Goal: Task Accomplishment & Management: Manage account settings

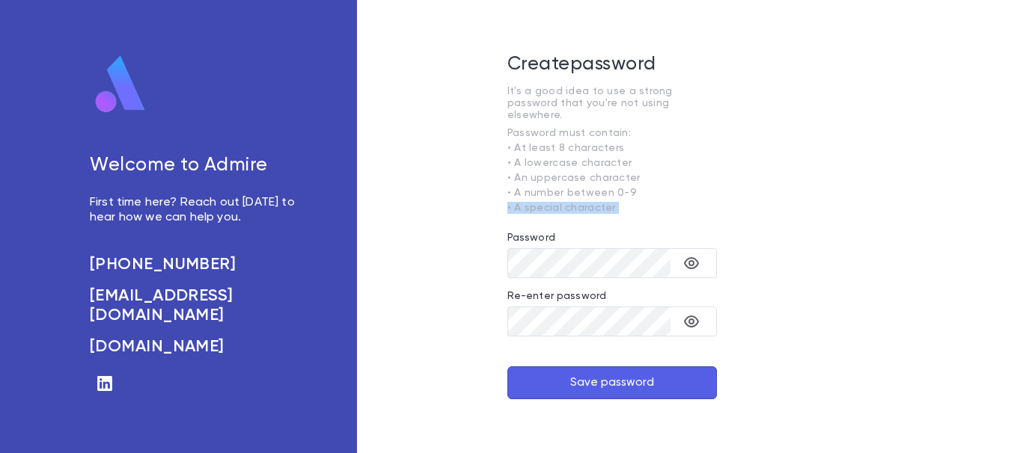
drag, startPoint x: 786, startPoint y: 188, endPoint x: 831, endPoint y: 227, distance: 60.5
click at [831, 227] on div "Create password It's a good idea to use a strong password that you're not using…" at bounding box center [612, 226] width 510 height 453
click at [450, 171] on div "Create password It's a good idea to use a strong password that you're not using…" at bounding box center [612, 226] width 510 height 453
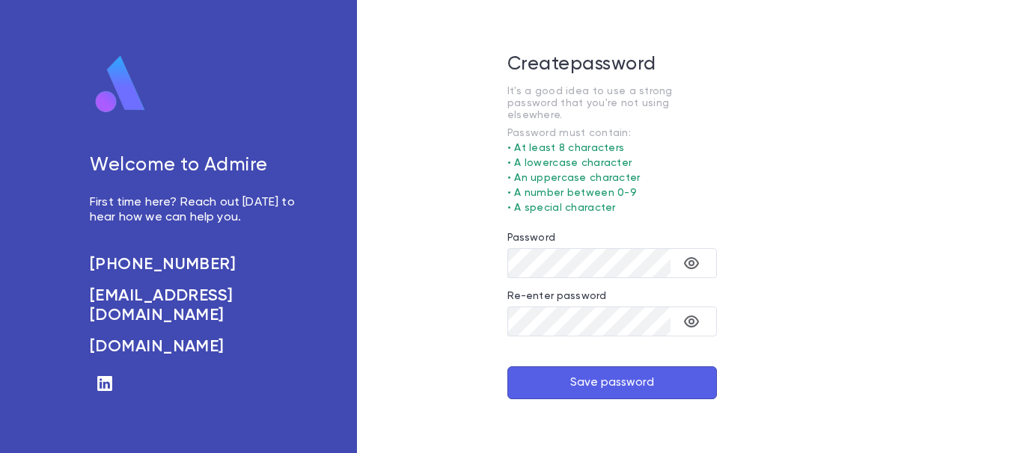
click at [604, 379] on button "Save password" at bounding box center [611, 383] width 209 height 33
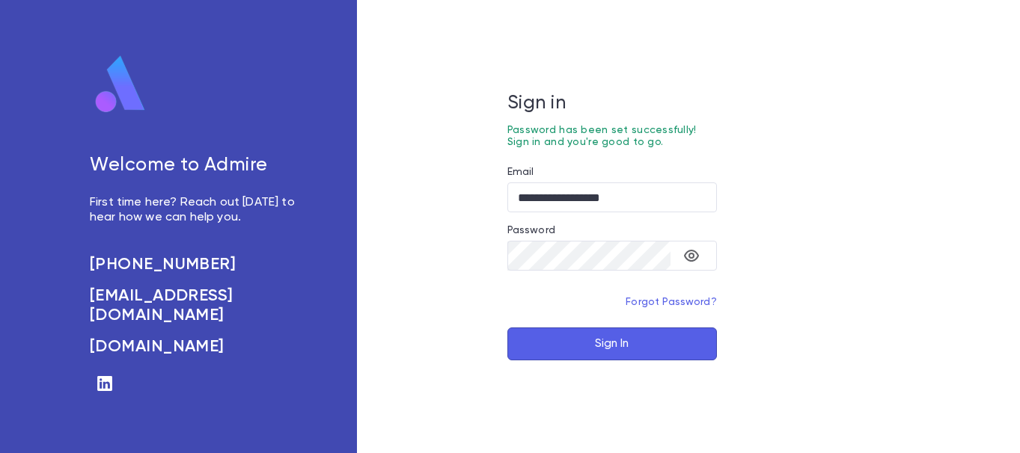
click at [679, 348] on button "Sign In" at bounding box center [611, 344] width 209 height 33
click at [640, 201] on input "**********" at bounding box center [611, 197] width 209 height 29
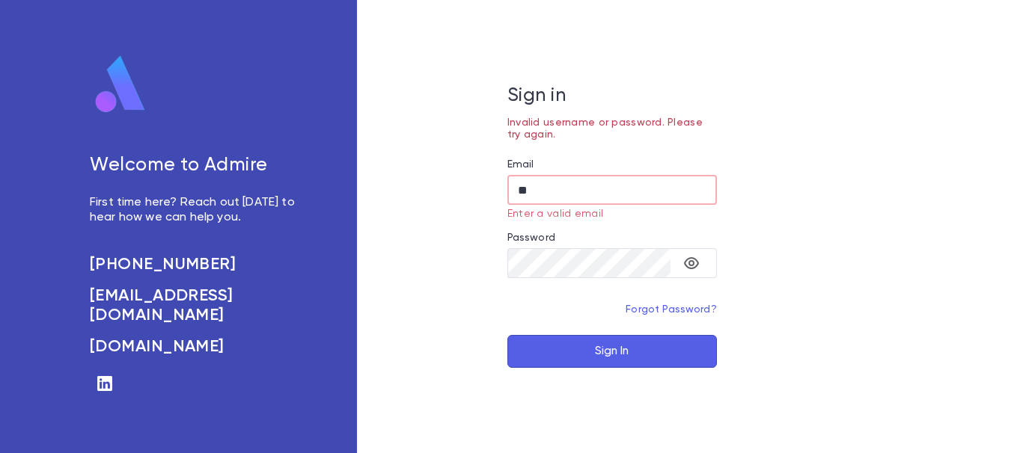
type input "*"
click at [756, 209] on div "Sign in Invalid username or password. Please try again. Email ​ Email is requir…" at bounding box center [612, 226] width 510 height 453
click at [515, 181] on input "Email" at bounding box center [611, 190] width 209 height 29
click at [607, 349] on button "Sign In" at bounding box center [611, 351] width 209 height 33
click at [520, 190] on input "Email" at bounding box center [611, 190] width 209 height 29
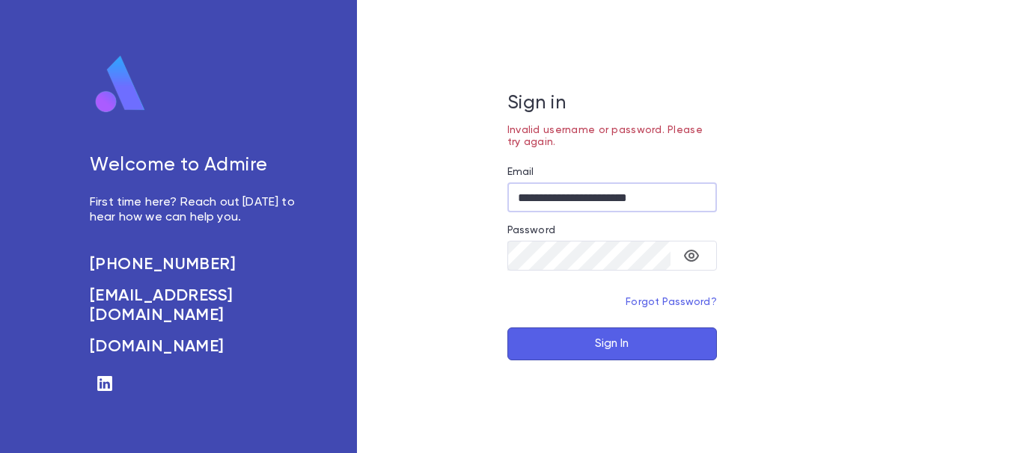
type input "**********"
click at [603, 346] on button "Sign In" at bounding box center [611, 344] width 209 height 33
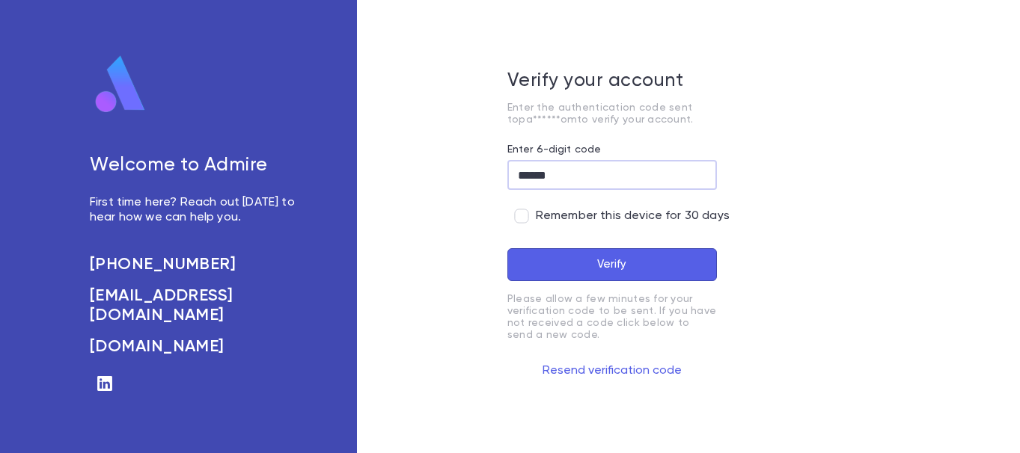
type input "******"
click at [669, 258] on button "Verify" at bounding box center [611, 264] width 209 height 33
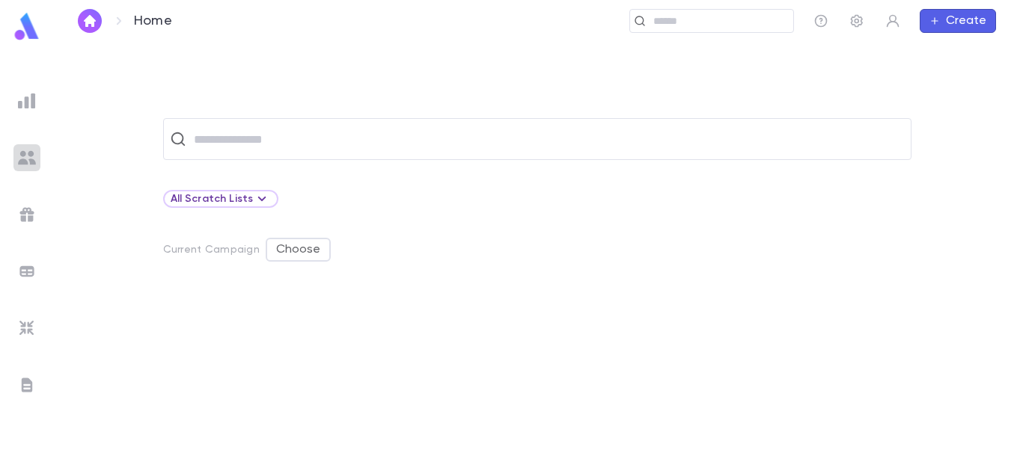
click at [20, 153] on img at bounding box center [27, 158] width 18 height 18
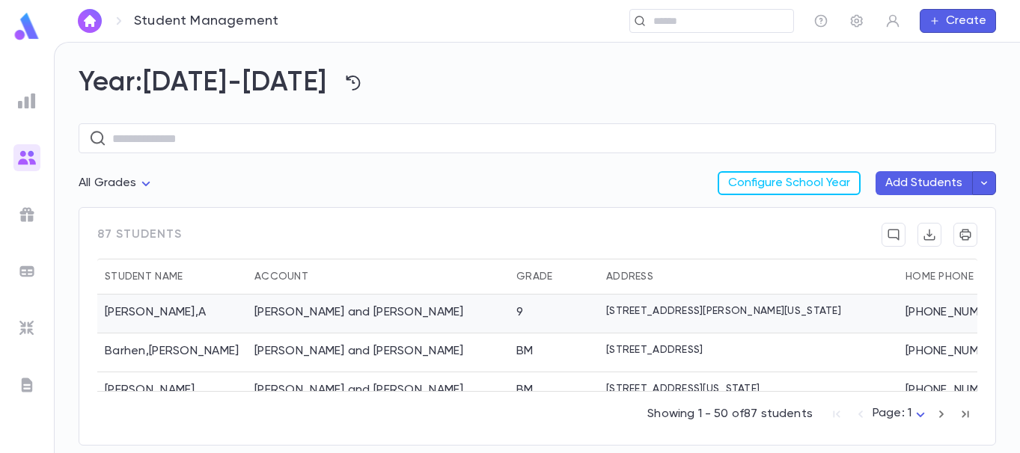
click at [123, 311] on div "Allison , A" at bounding box center [172, 314] width 150 height 39
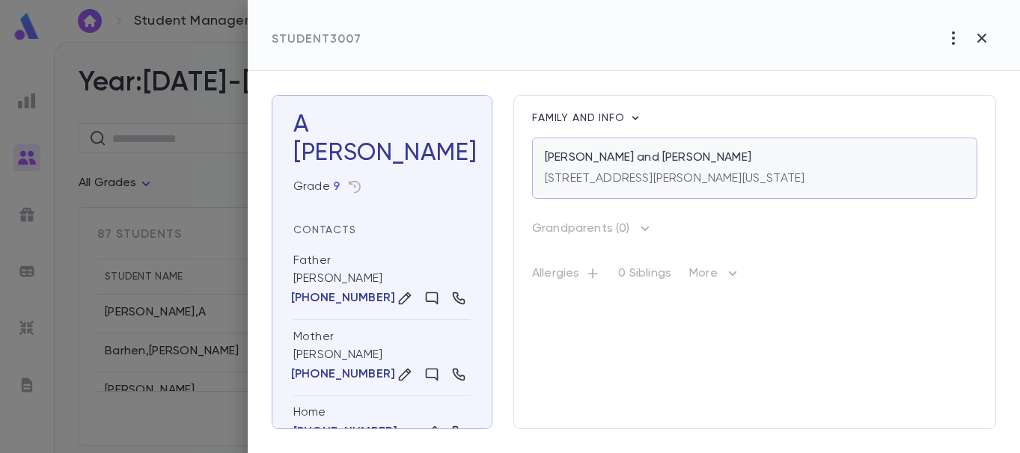
click at [753, 158] on div "[PERSON_NAME] and [PERSON_NAME]" at bounding box center [755, 157] width 420 height 15
click at [662, 169] on div "[STREET_ADDRESS][PERSON_NAME][US_STATE]" at bounding box center [675, 175] width 260 height 21
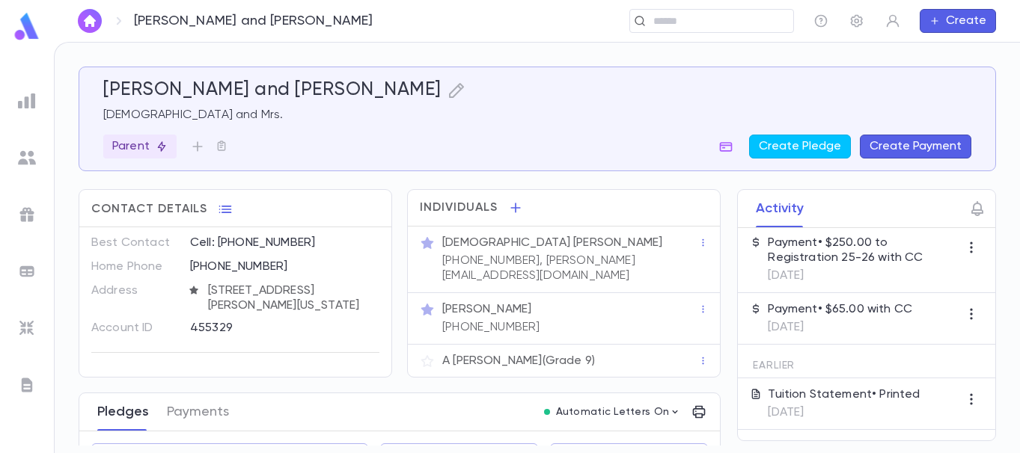
scroll to position [4, 0]
click at [181, 413] on button "Payments" at bounding box center [198, 412] width 62 height 37
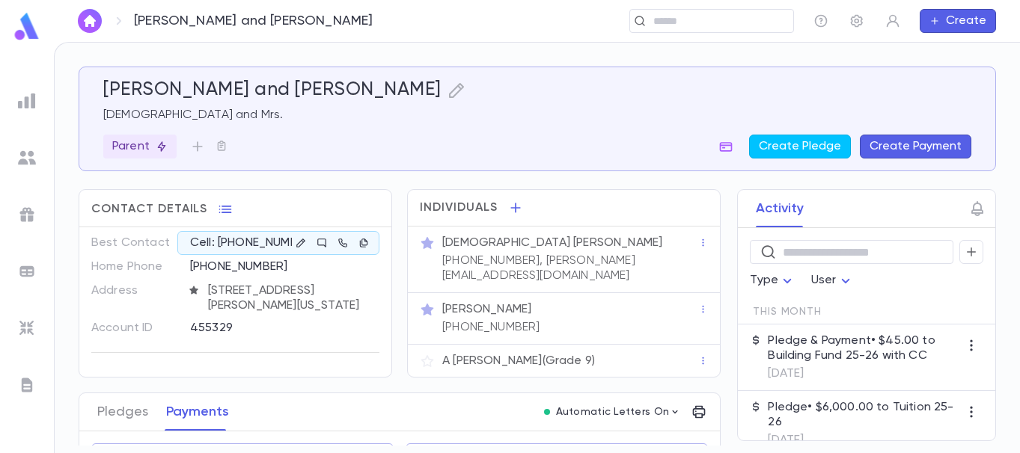
scroll to position [4, 0]
click at [449, 89] on icon "button" at bounding box center [456, 90] width 15 height 15
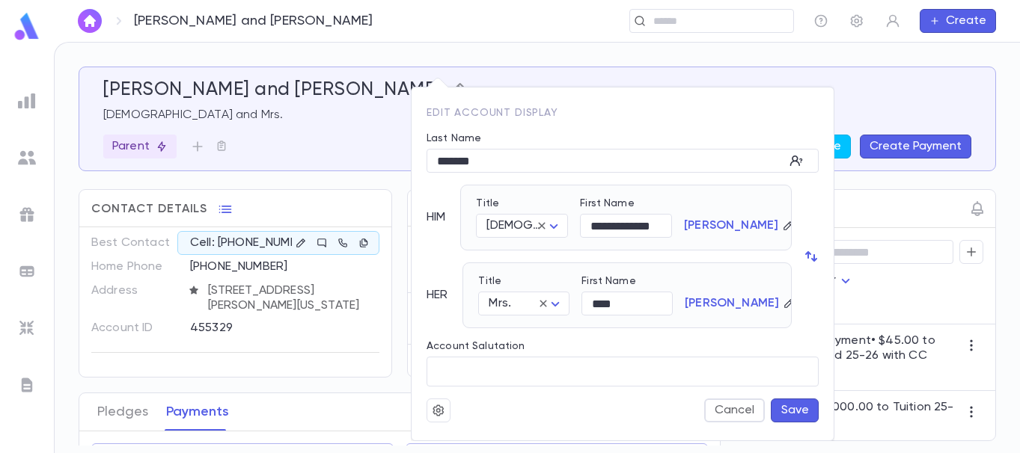
click at [398, 89] on div at bounding box center [510, 226] width 1020 height 453
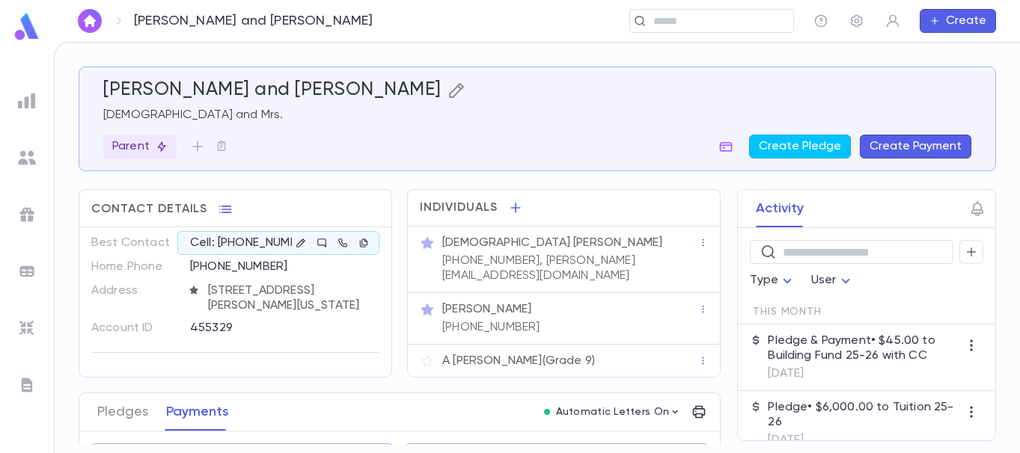
click at [449, 89] on icon "button" at bounding box center [456, 90] width 15 height 15
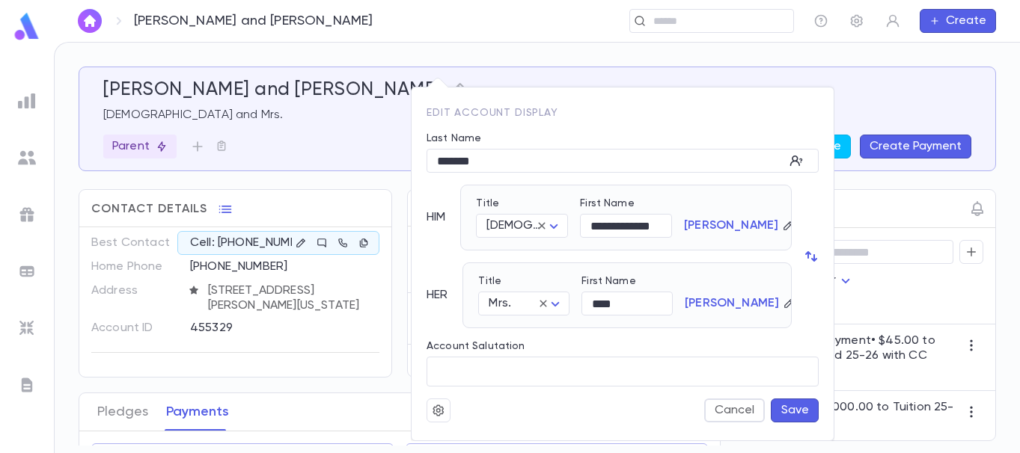
click at [20, 67] on div at bounding box center [510, 226] width 1020 height 453
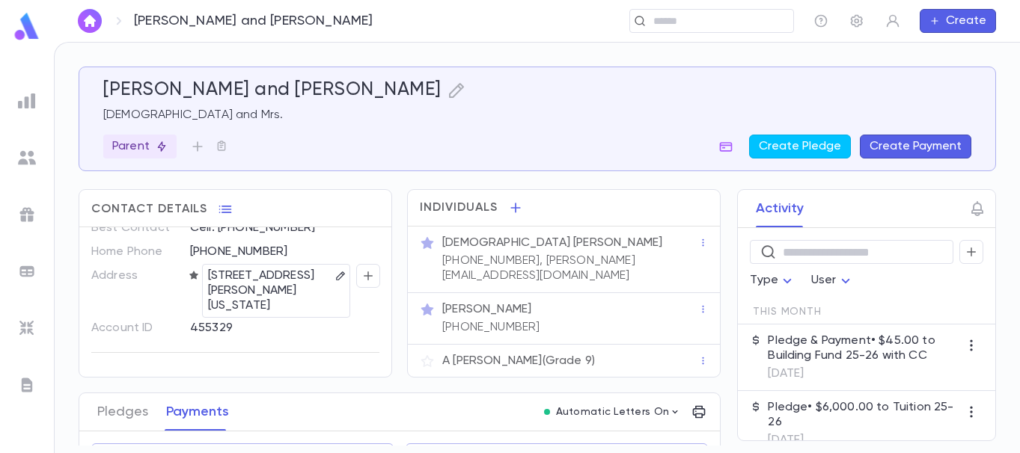
scroll to position [0, 0]
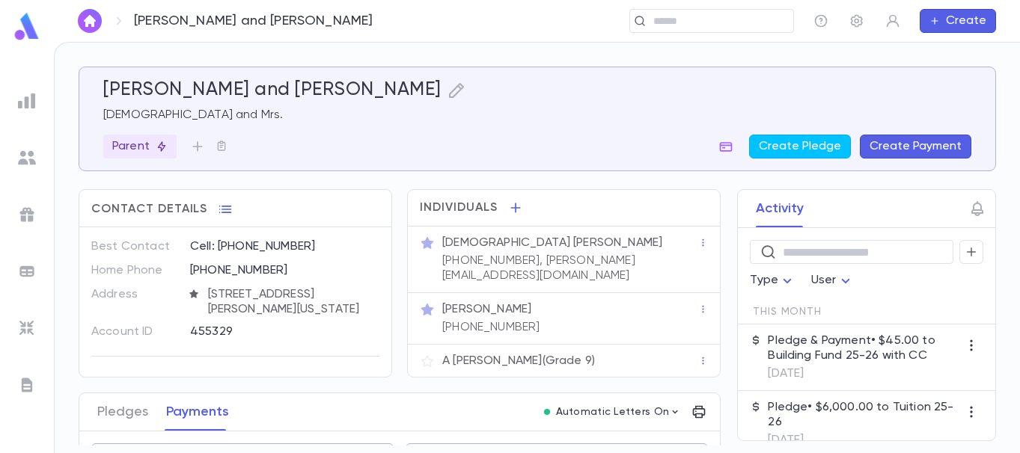
click at [297, 132] on div "Allison, Moishe Aharon and Esty Rabbi and Mrs. Parent Create Pledge Create Paym…" at bounding box center [537, 118] width 868 height 79
click at [90, 23] on img "button" at bounding box center [90, 21] width 18 height 12
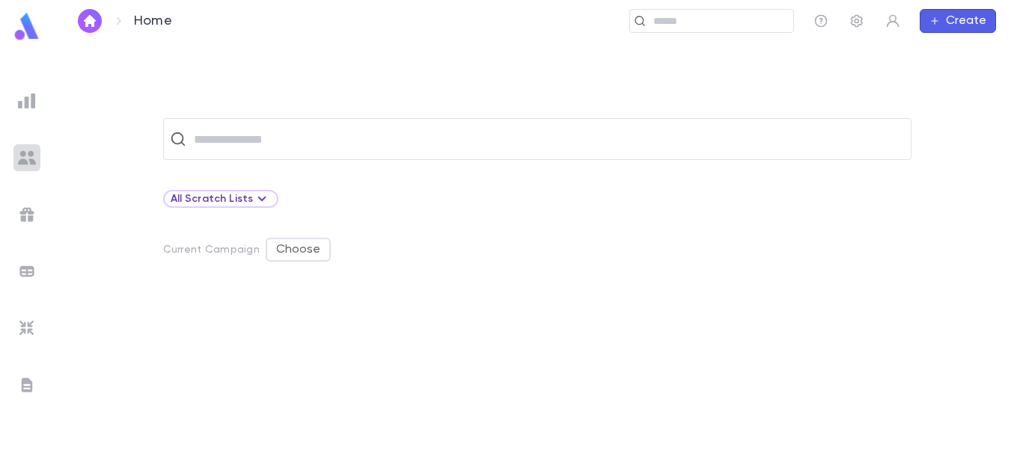
click at [25, 156] on img at bounding box center [27, 158] width 18 height 18
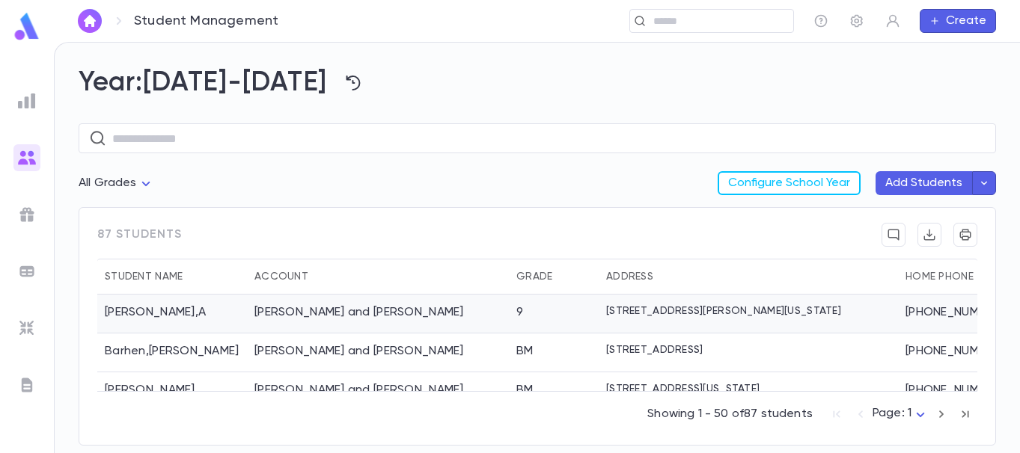
click at [388, 313] on div "[PERSON_NAME] and [PERSON_NAME]" at bounding box center [358, 312] width 209 height 15
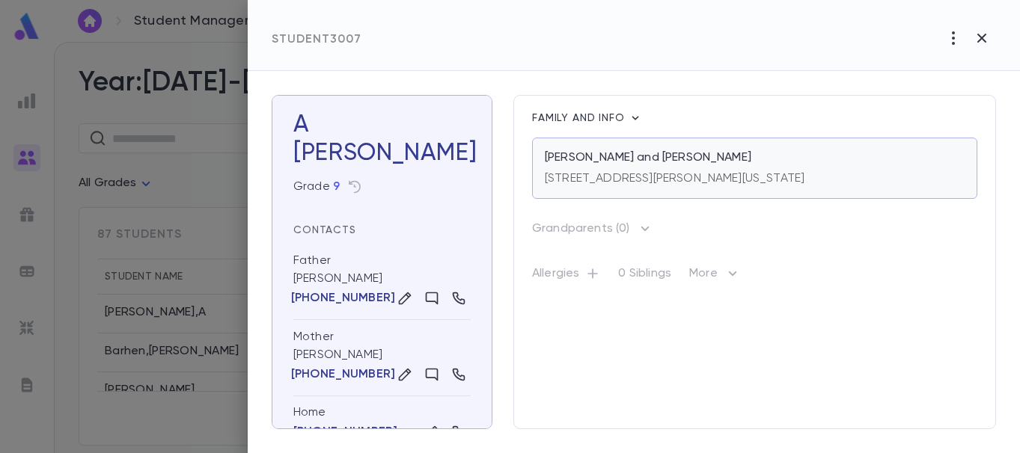
click at [635, 169] on div "[STREET_ADDRESS][PERSON_NAME][US_STATE]" at bounding box center [675, 175] width 260 height 21
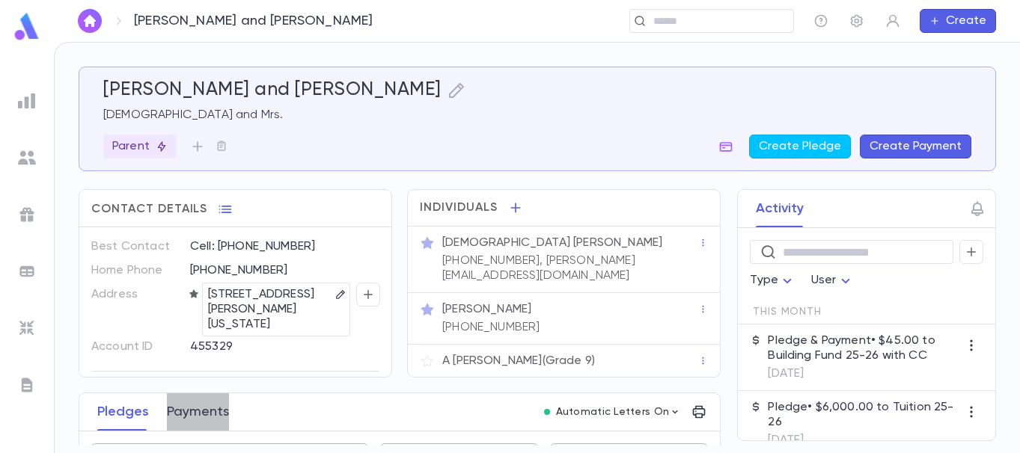
click at [210, 408] on button "Payments" at bounding box center [198, 412] width 62 height 37
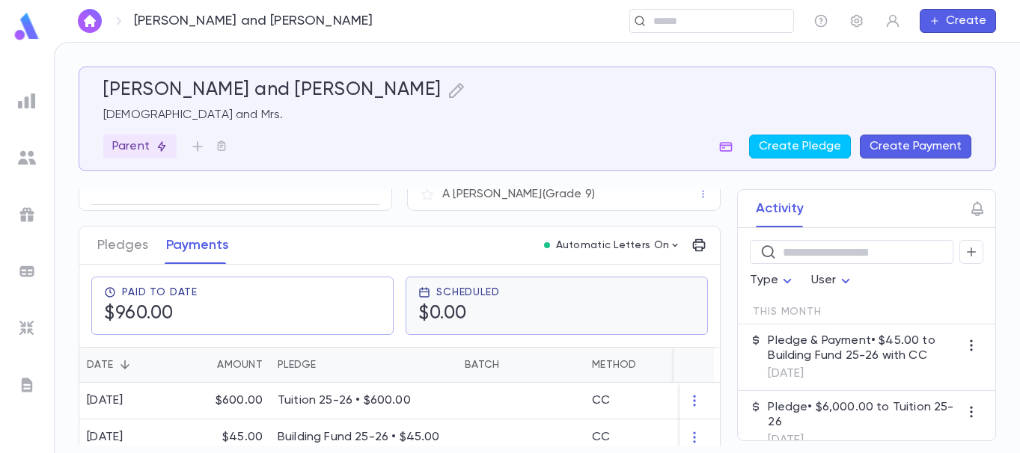
scroll to position [281, 0]
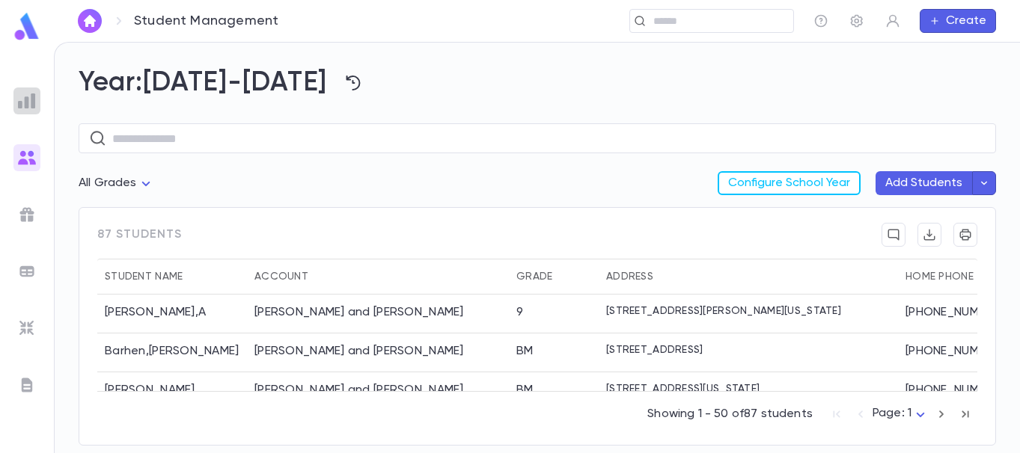
click at [27, 98] on img at bounding box center [27, 101] width 18 height 18
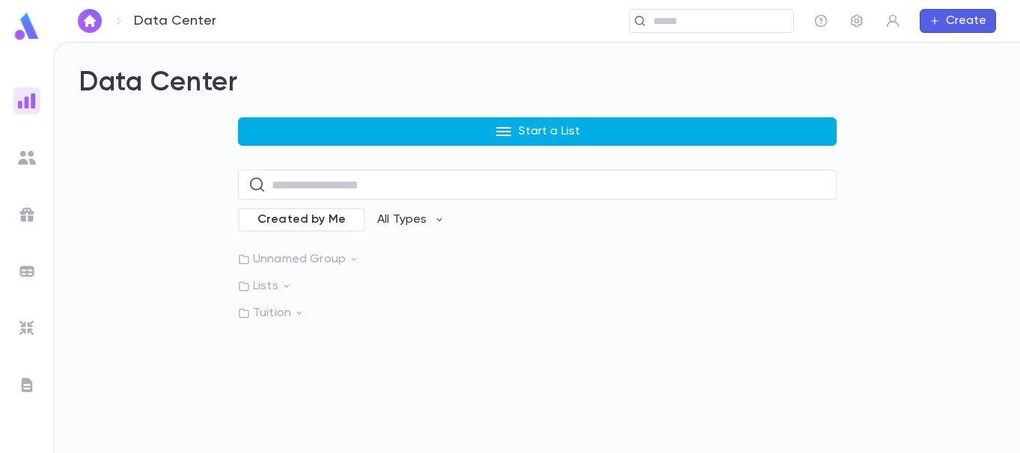
click at [480, 124] on button "Start a List" at bounding box center [537, 131] width 599 height 28
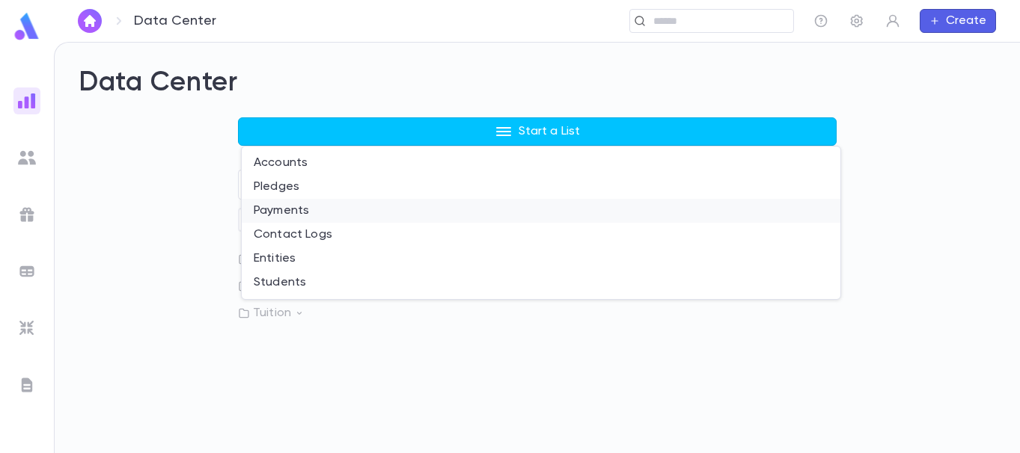
click at [308, 207] on li "Payments" at bounding box center [541, 211] width 599 height 24
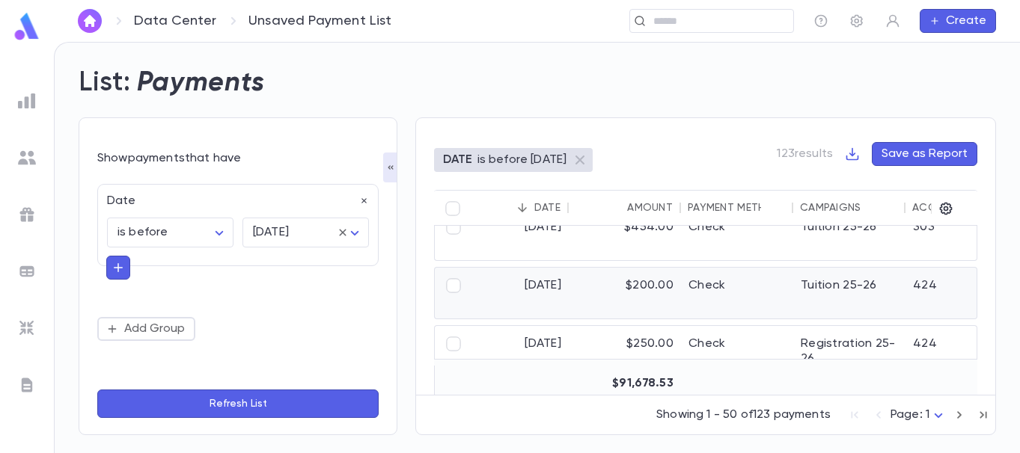
scroll to position [0, 16]
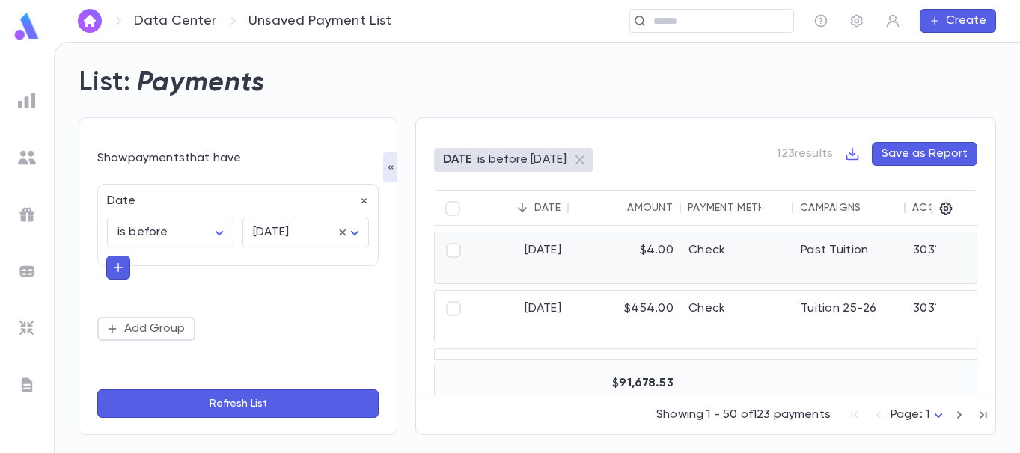
click at [649, 265] on div "$4.00" at bounding box center [625, 258] width 112 height 51
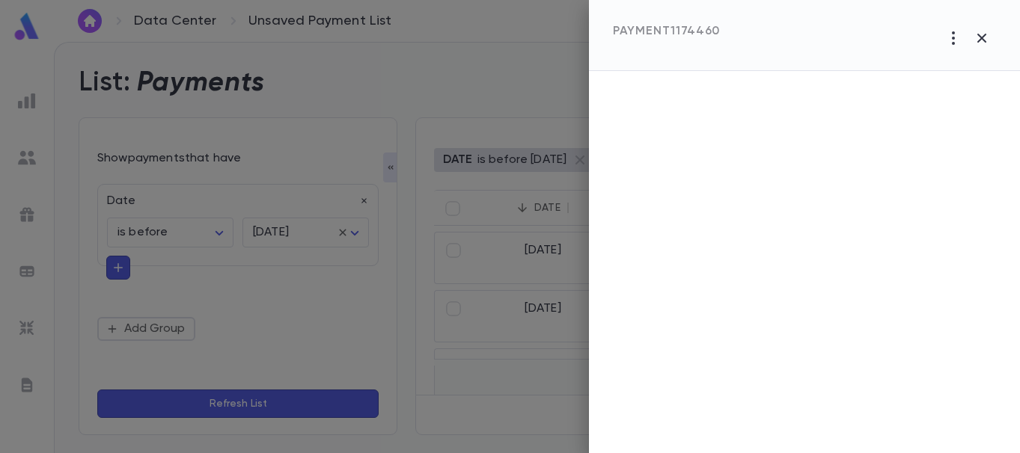
click at [619, 186] on div at bounding box center [804, 262] width 431 height 382
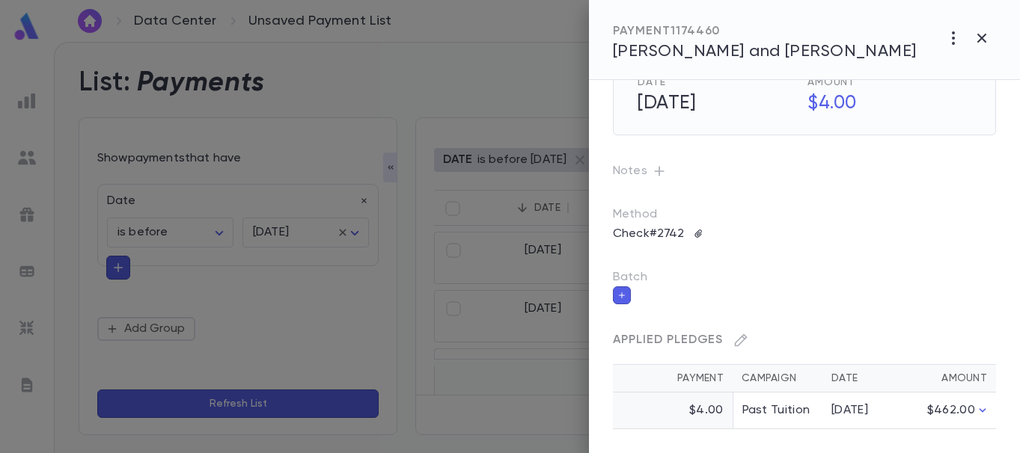
scroll to position [0, 0]
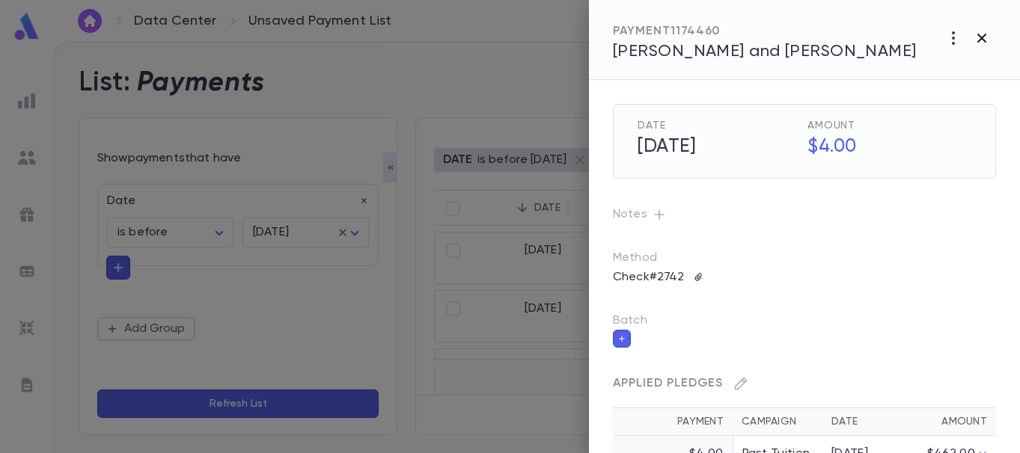
click at [981, 40] on icon "button" at bounding box center [981, 38] width 9 height 9
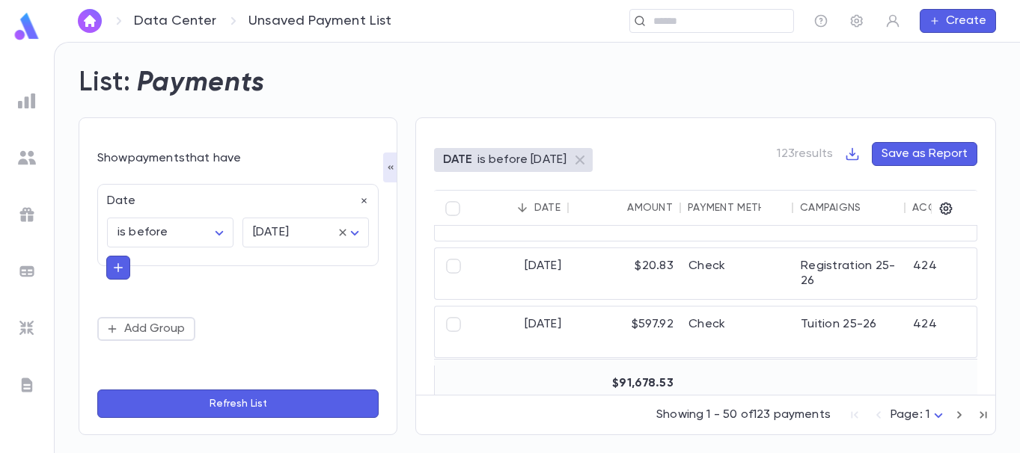
scroll to position [1358, 16]
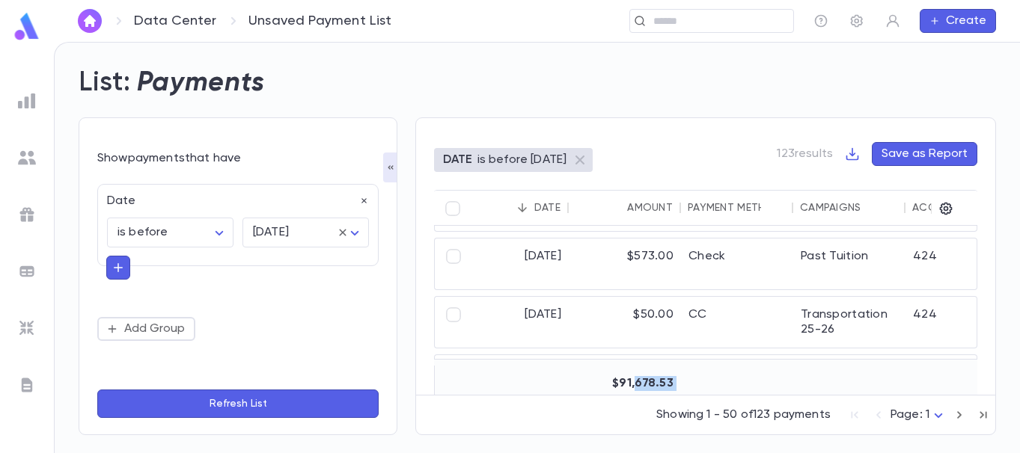
drag, startPoint x: 637, startPoint y: 388, endPoint x: 542, endPoint y: 404, distance: 96.4
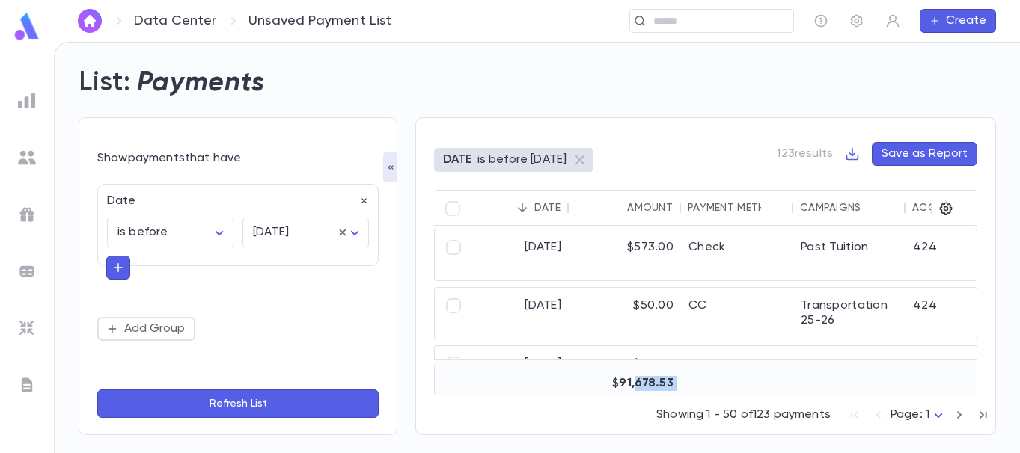
click at [542, 404] on div "Date Amount Payment Method Campaigns Account ID Account Name Street Address Cit…" at bounding box center [705, 303] width 543 height 227
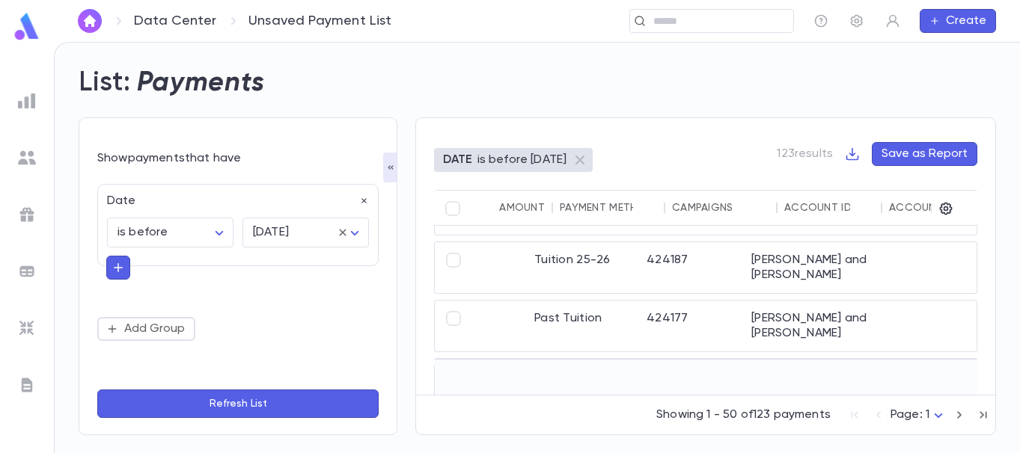
scroll to position [282, 322]
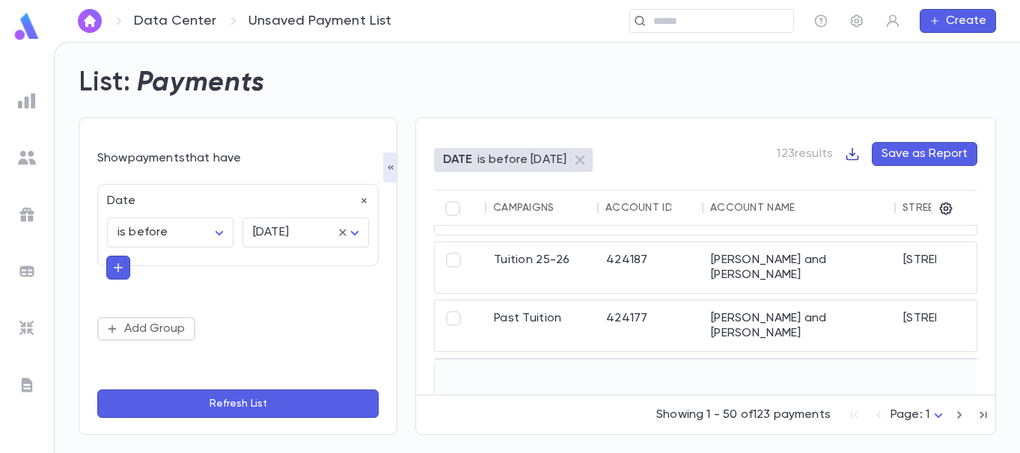
click at [851, 150] on icon "button" at bounding box center [852, 154] width 15 height 15
click at [893, 209] on li "Download PDF" at bounding box center [905, 207] width 108 height 24
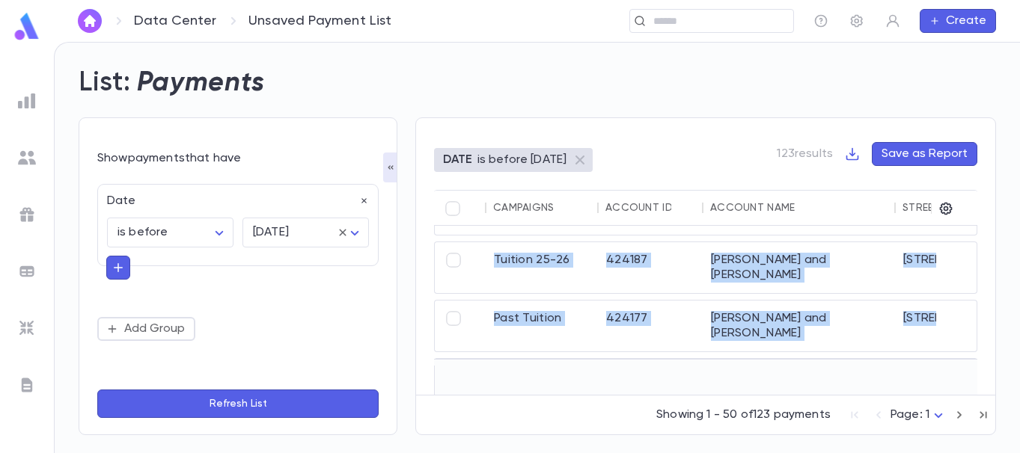
click at [27, 156] on img at bounding box center [27, 158] width 18 height 18
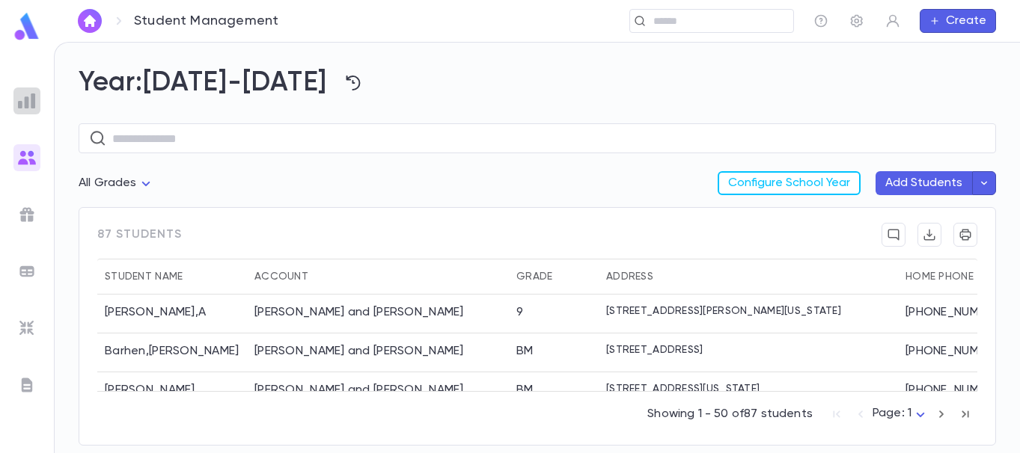
click at [27, 97] on img at bounding box center [27, 101] width 18 height 18
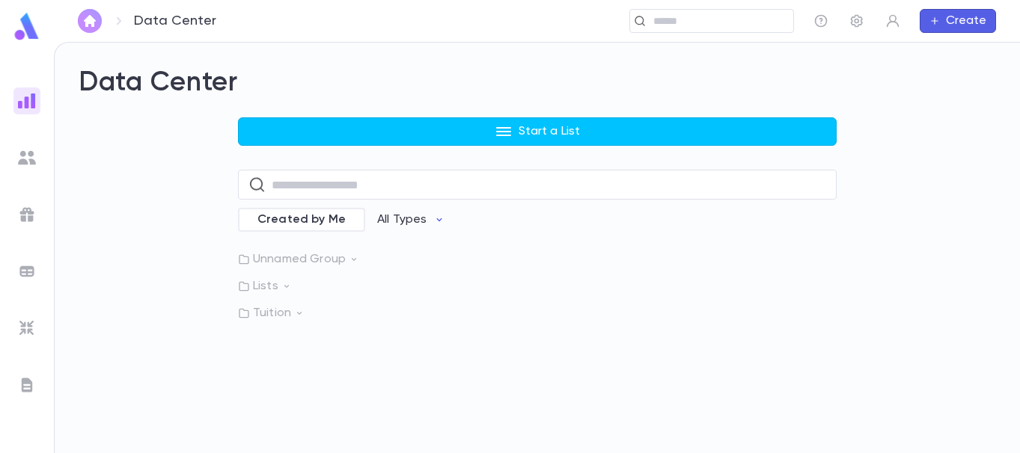
click at [91, 16] on img "button" at bounding box center [90, 21] width 18 height 12
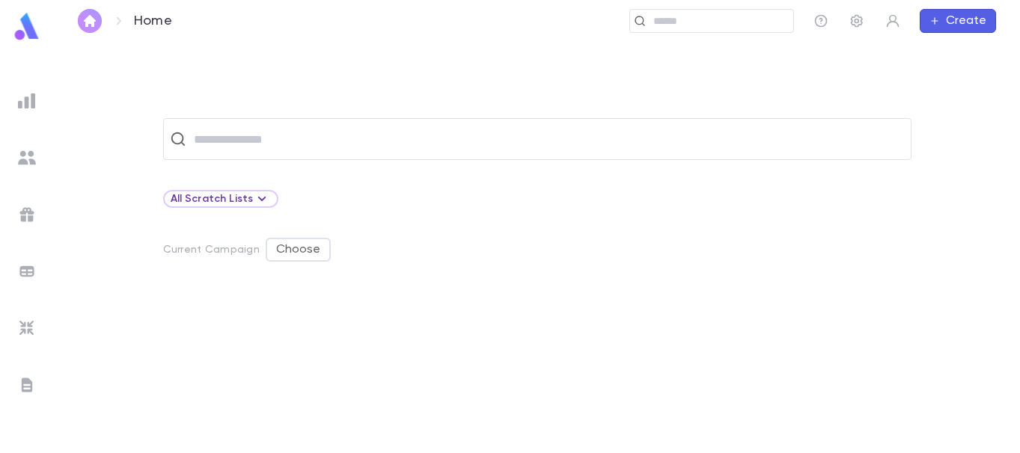
click at [91, 16] on img "button" at bounding box center [90, 21] width 18 height 12
click at [80, 28] on button "button" at bounding box center [90, 21] width 24 height 24
click at [28, 95] on img at bounding box center [27, 101] width 18 height 18
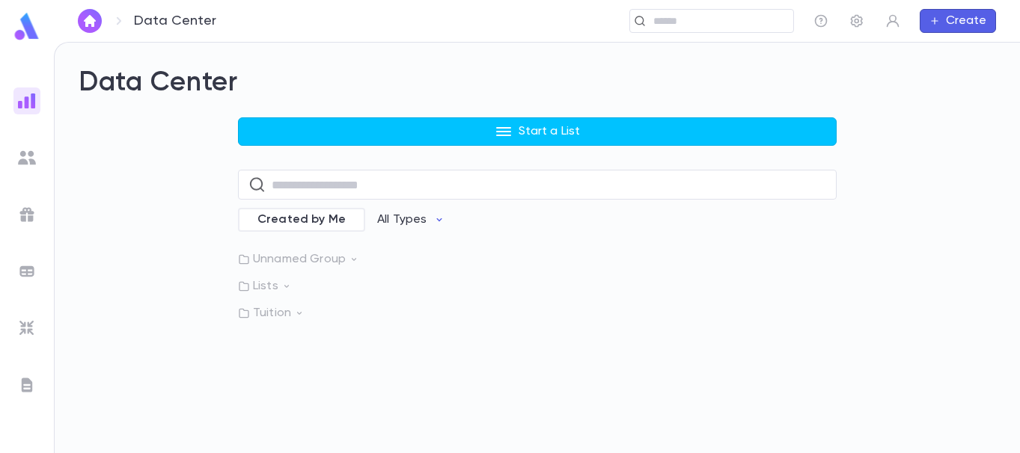
click at [22, 142] on ul at bounding box center [27, 268] width 54 height 372
click at [22, 147] on div at bounding box center [26, 157] width 27 height 27
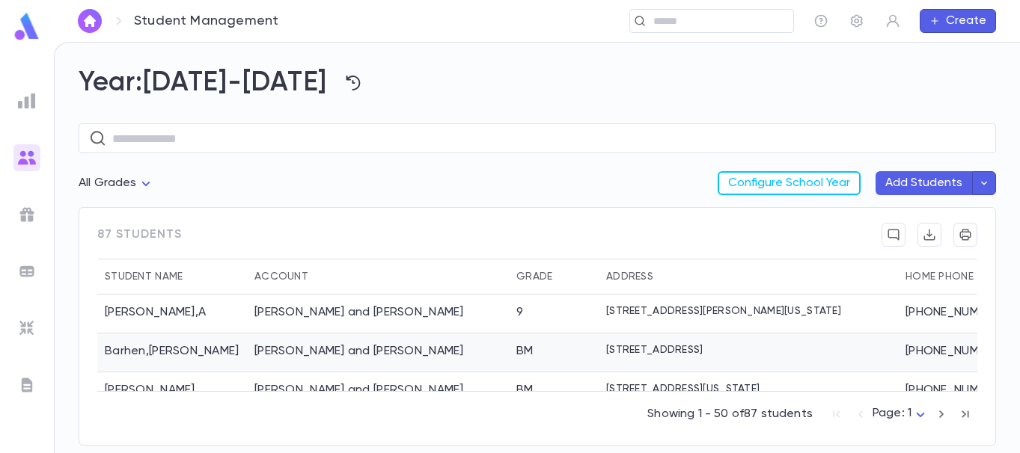
click at [694, 356] on div "[STREET_ADDRESS]" at bounding box center [748, 353] width 299 height 39
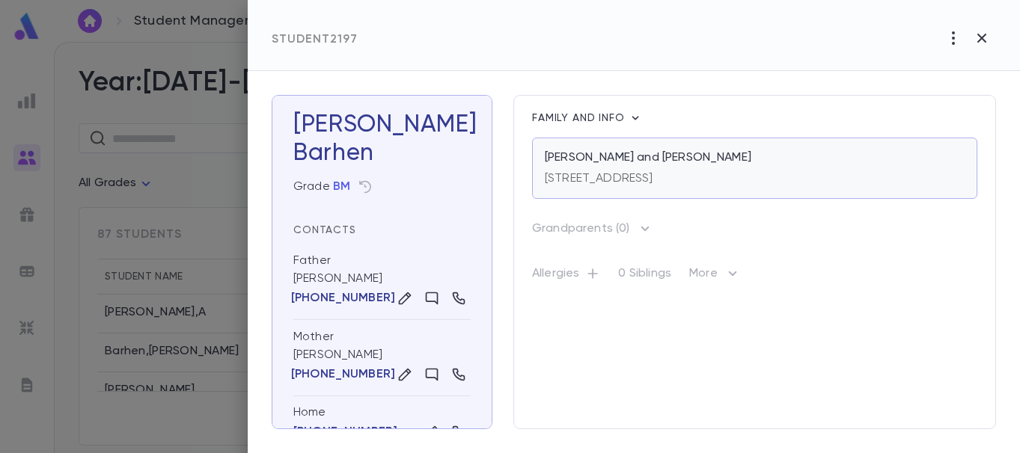
click at [619, 159] on p "[PERSON_NAME] and [PERSON_NAME]" at bounding box center [648, 157] width 206 height 15
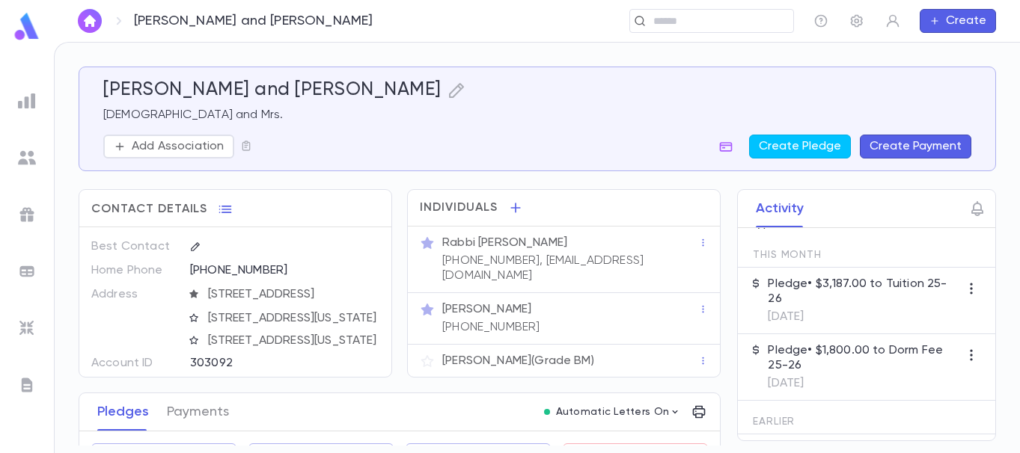
scroll to position [56, 0]
click at [195, 411] on button "Payments" at bounding box center [198, 412] width 62 height 37
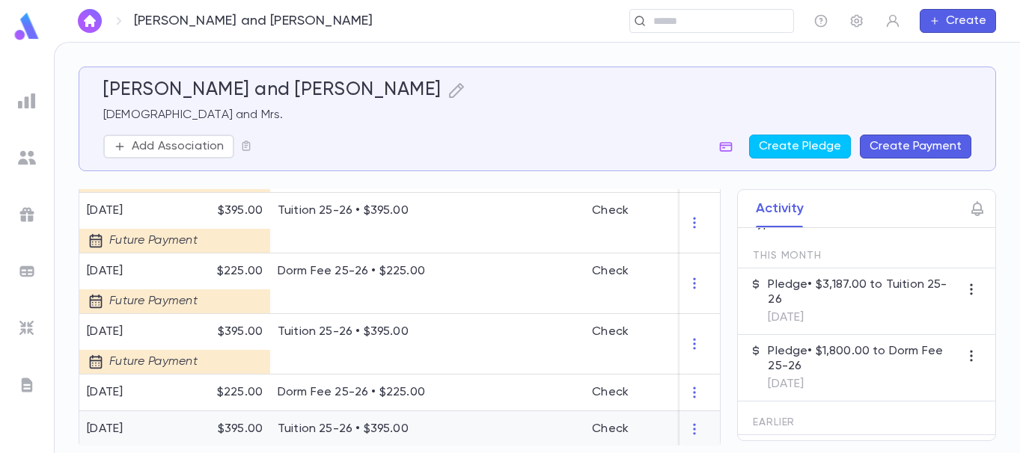
scroll to position [972, 0]
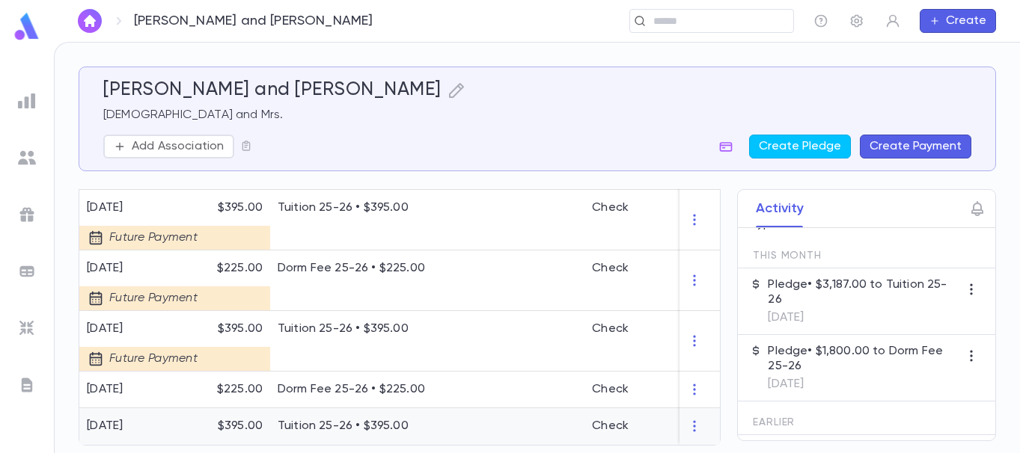
click at [518, 418] on div at bounding box center [520, 426] width 127 height 37
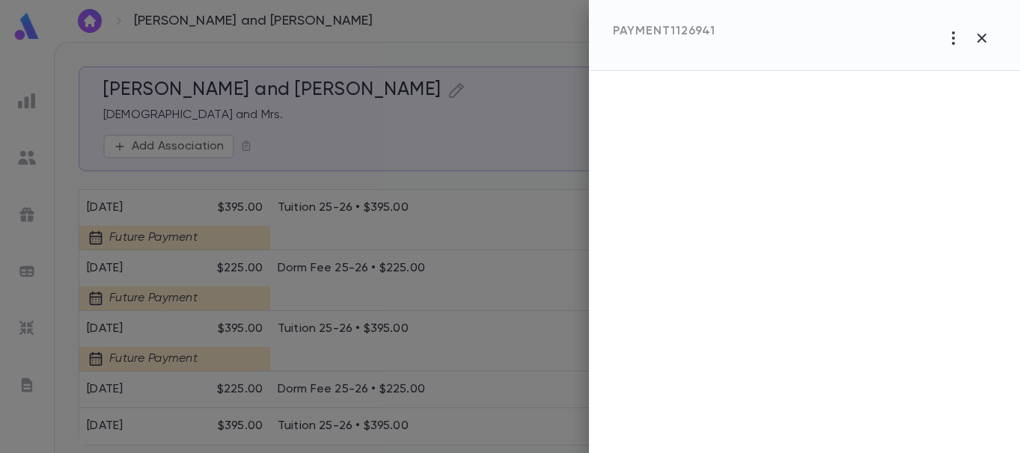
drag, startPoint x: 518, startPoint y: 418, endPoint x: 480, endPoint y: 405, distance: 40.9
click at [480, 405] on div at bounding box center [510, 226] width 1020 height 453
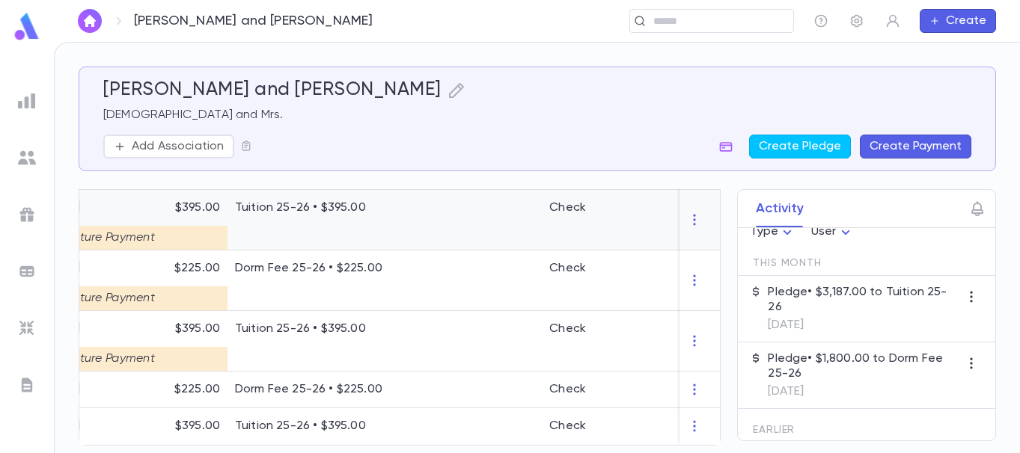
scroll to position [0, 43]
click at [88, 19] on img "button" at bounding box center [90, 21] width 18 height 12
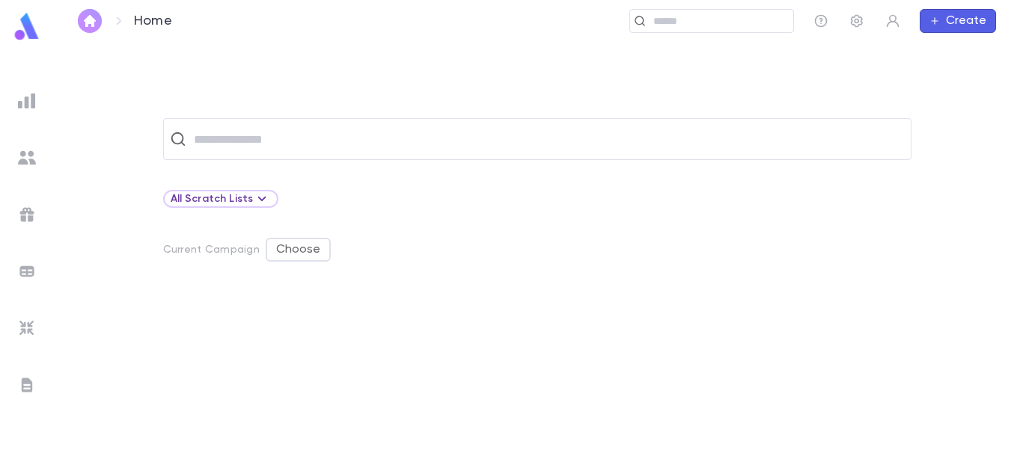
click at [88, 19] on img "button" at bounding box center [90, 21] width 18 height 12
click at [24, 153] on img at bounding box center [27, 158] width 18 height 18
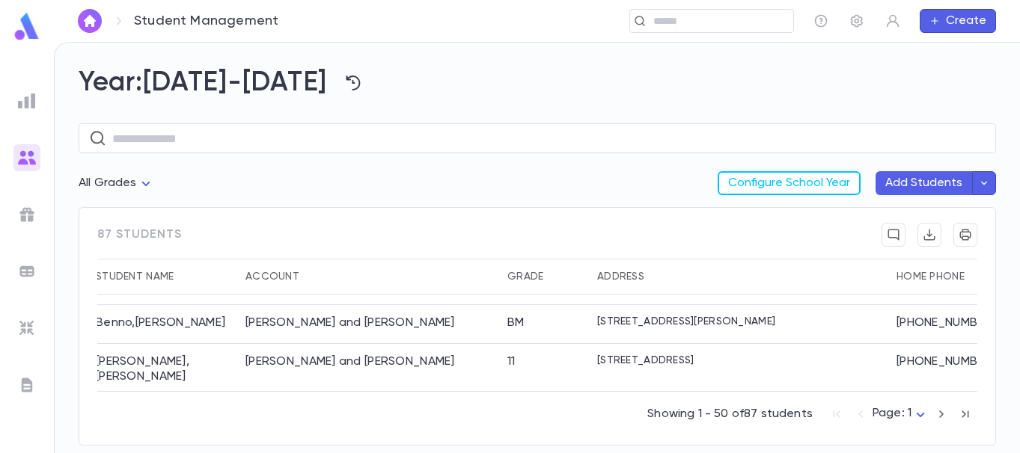
scroll to position [119, 9]
click at [466, 311] on div "[PERSON_NAME] and [PERSON_NAME]" at bounding box center [369, 324] width 262 height 39
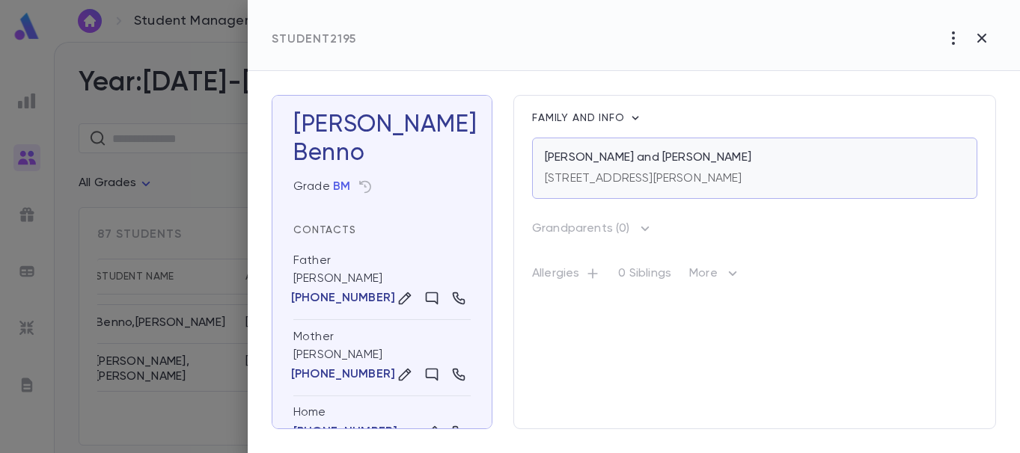
click at [658, 165] on p "[PERSON_NAME] and [PERSON_NAME]" at bounding box center [648, 157] width 206 height 15
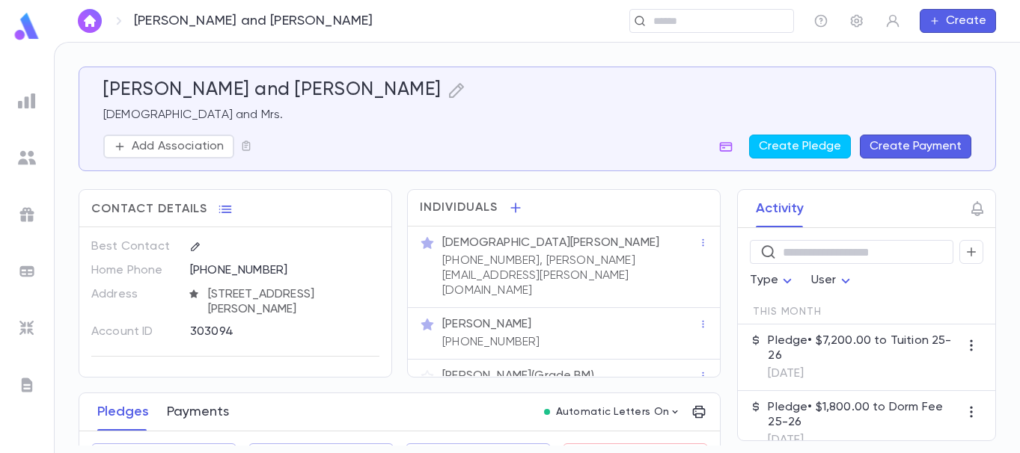
click at [205, 408] on button "Payments" at bounding box center [198, 412] width 62 height 37
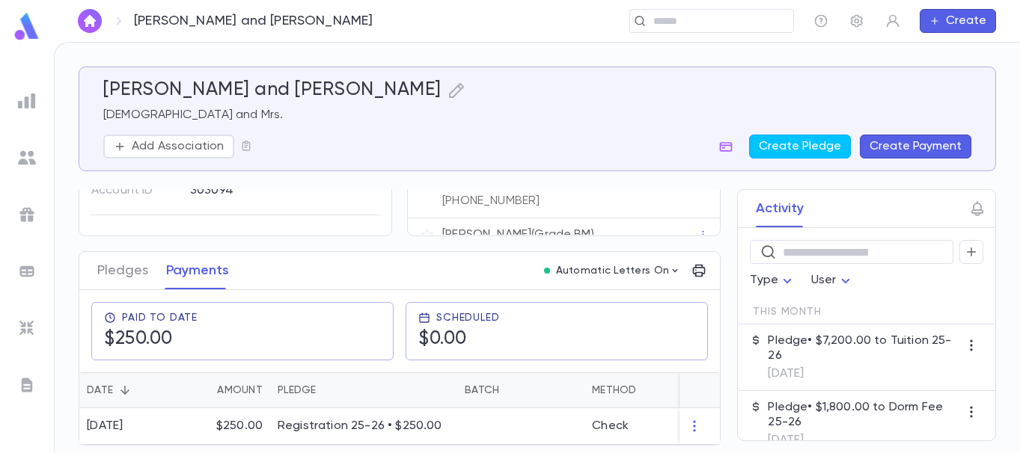
click at [779, 343] on p "Pledge • $7,200.00 to Tuition 25-26" at bounding box center [864, 349] width 192 height 30
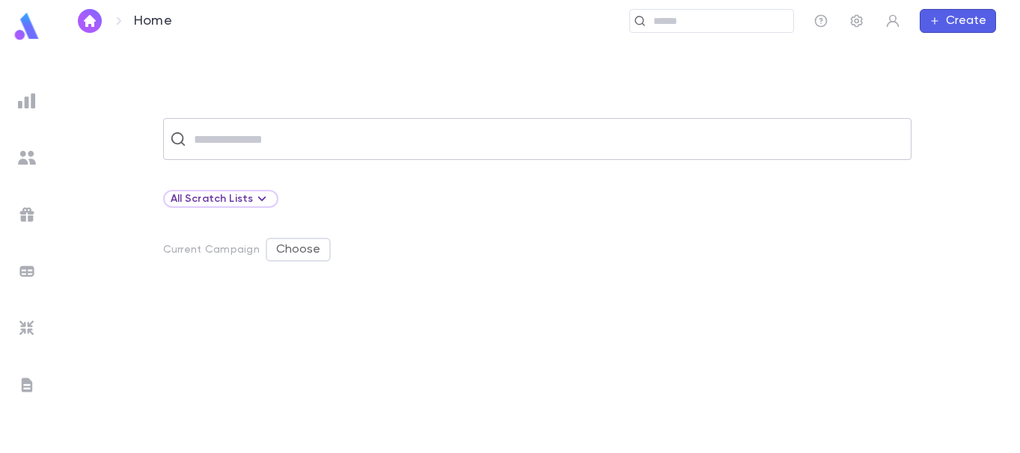
click at [204, 138] on input "text" at bounding box center [546, 139] width 715 height 28
click at [22, 100] on img at bounding box center [27, 101] width 18 height 18
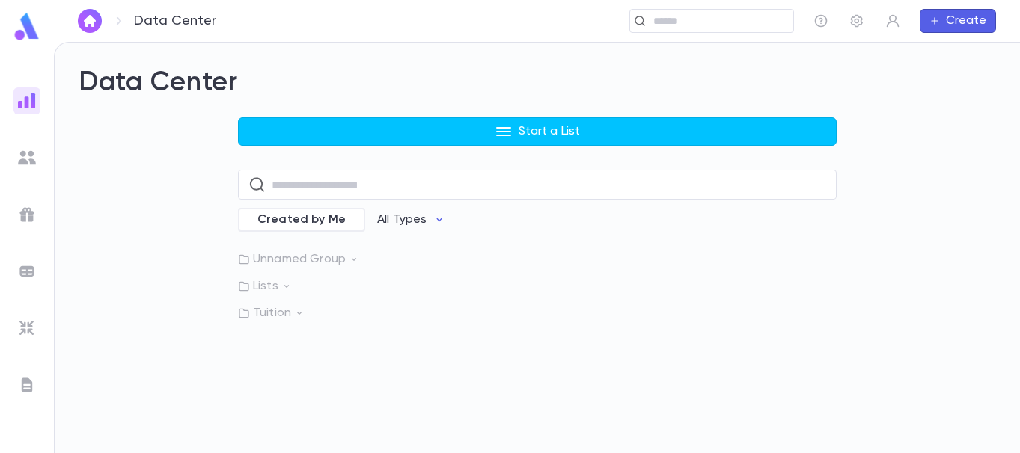
drag, startPoint x: 296, startPoint y: 180, endPoint x: 184, endPoint y: 186, distance: 112.4
click at [184, 186] on div "Start a List ​ Created by Me All Types Unnamed Group Lists Tuition" at bounding box center [537, 218] width 917 height 203
click at [132, 57] on div "Data Center Start a List ​ Created by Me All Types Unnamed Group Lists Tuition" at bounding box center [537, 248] width 965 height 411
click at [89, 20] on img "button" at bounding box center [90, 21] width 18 height 12
